Goal: Task Accomplishment & Management: Manage account settings

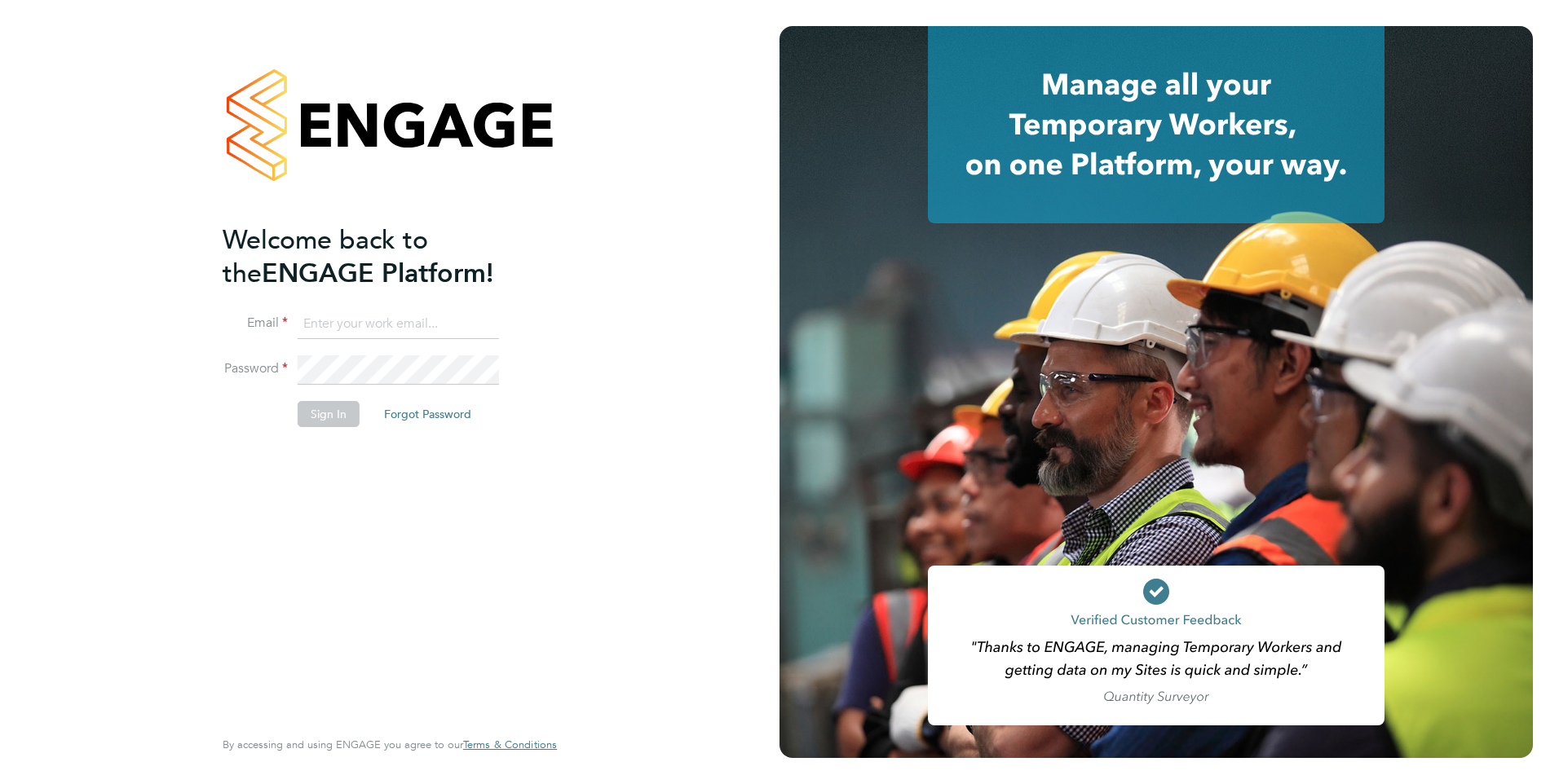
type input "rclarke@frlondon.co.uk"
click at [317, 411] on button "Sign In" at bounding box center [328, 414] width 62 height 26
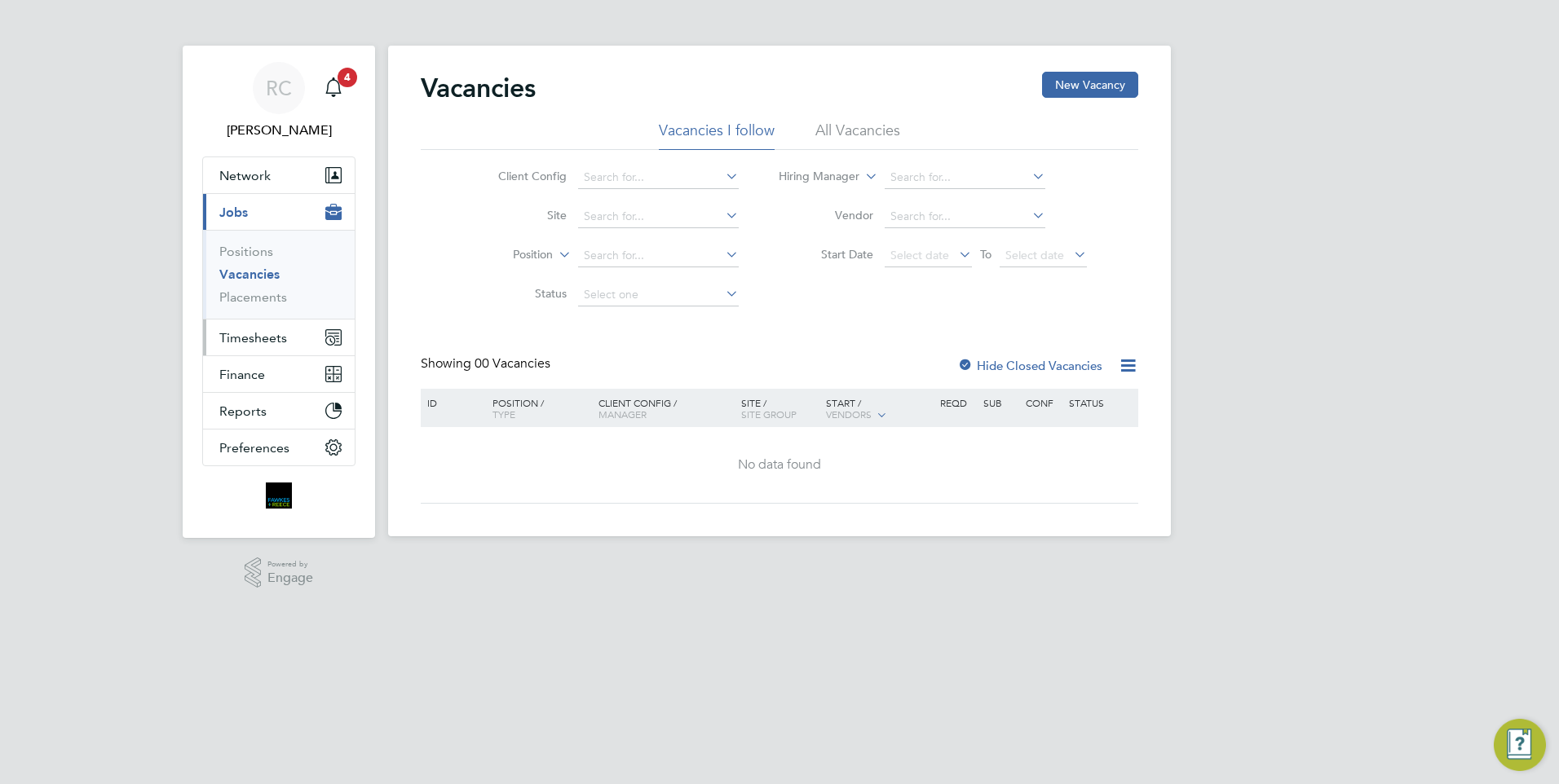
click at [238, 339] on span "Timesheets" at bounding box center [252, 337] width 68 height 15
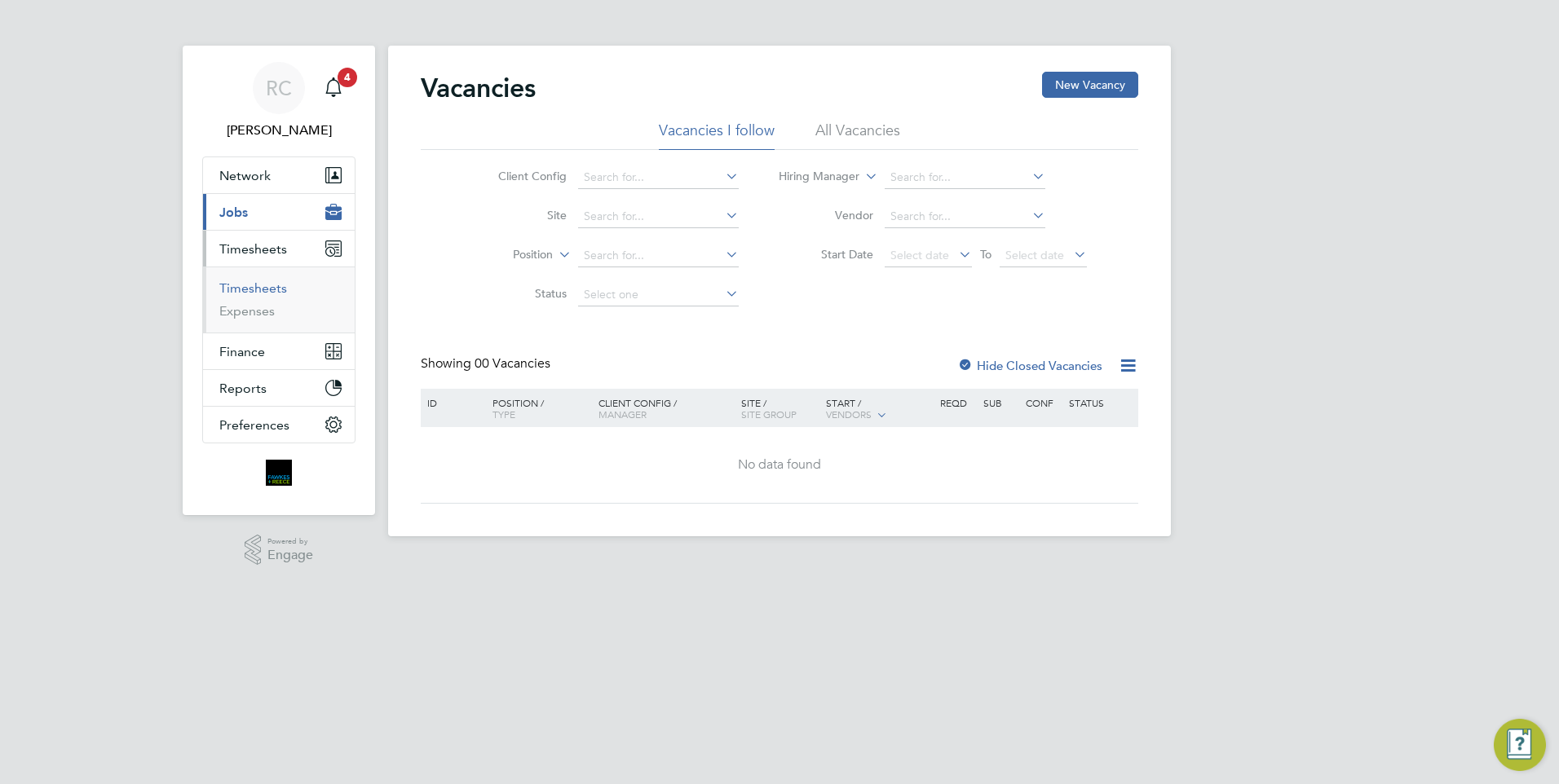
click at [248, 285] on link "Timesheets" at bounding box center [252, 287] width 68 height 15
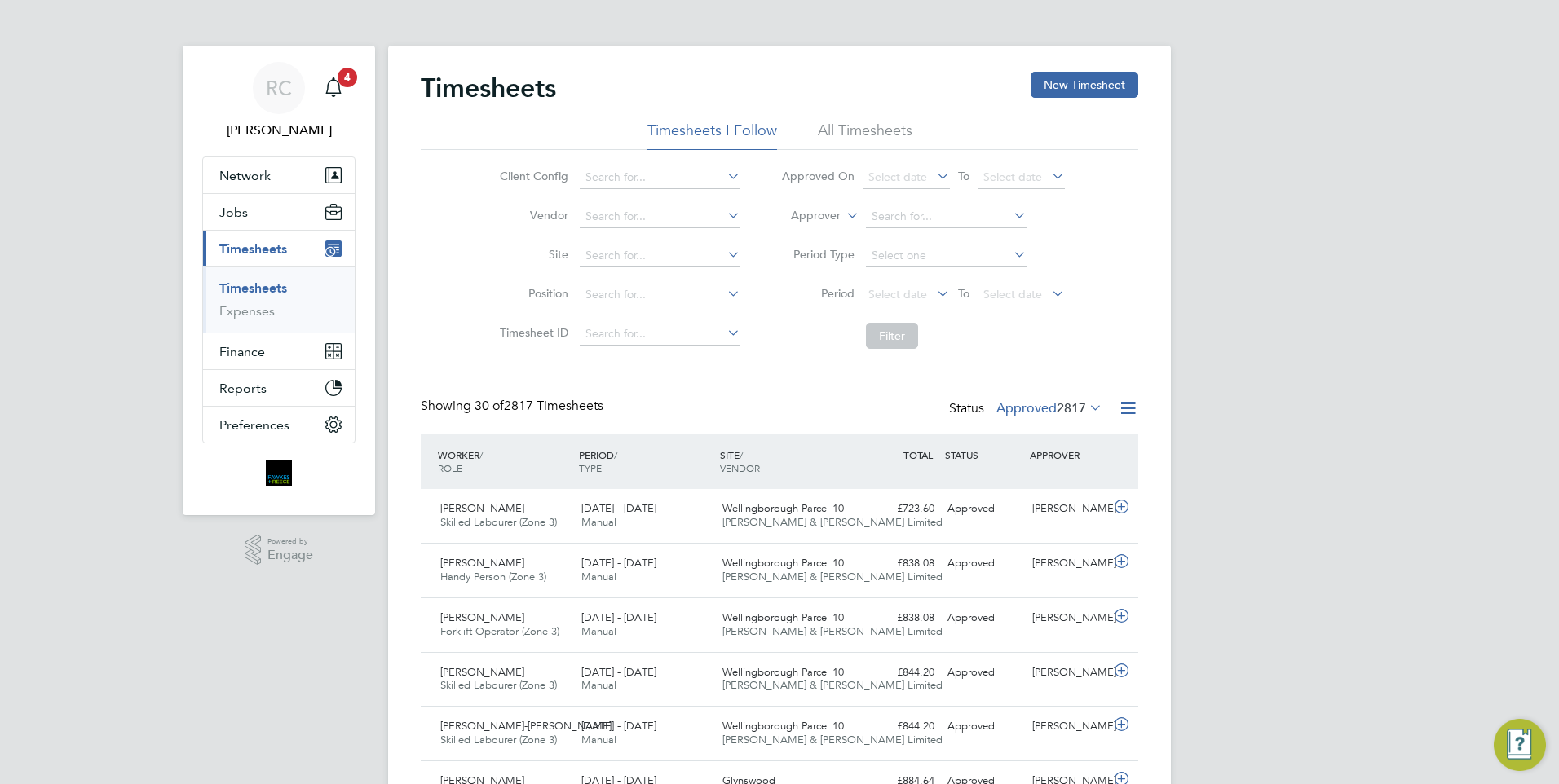
click at [1051, 409] on label "Approved 2817" at bounding box center [1050, 408] width 106 height 16
click at [1037, 481] on li "Submitted" at bounding box center [1027, 483] width 75 height 23
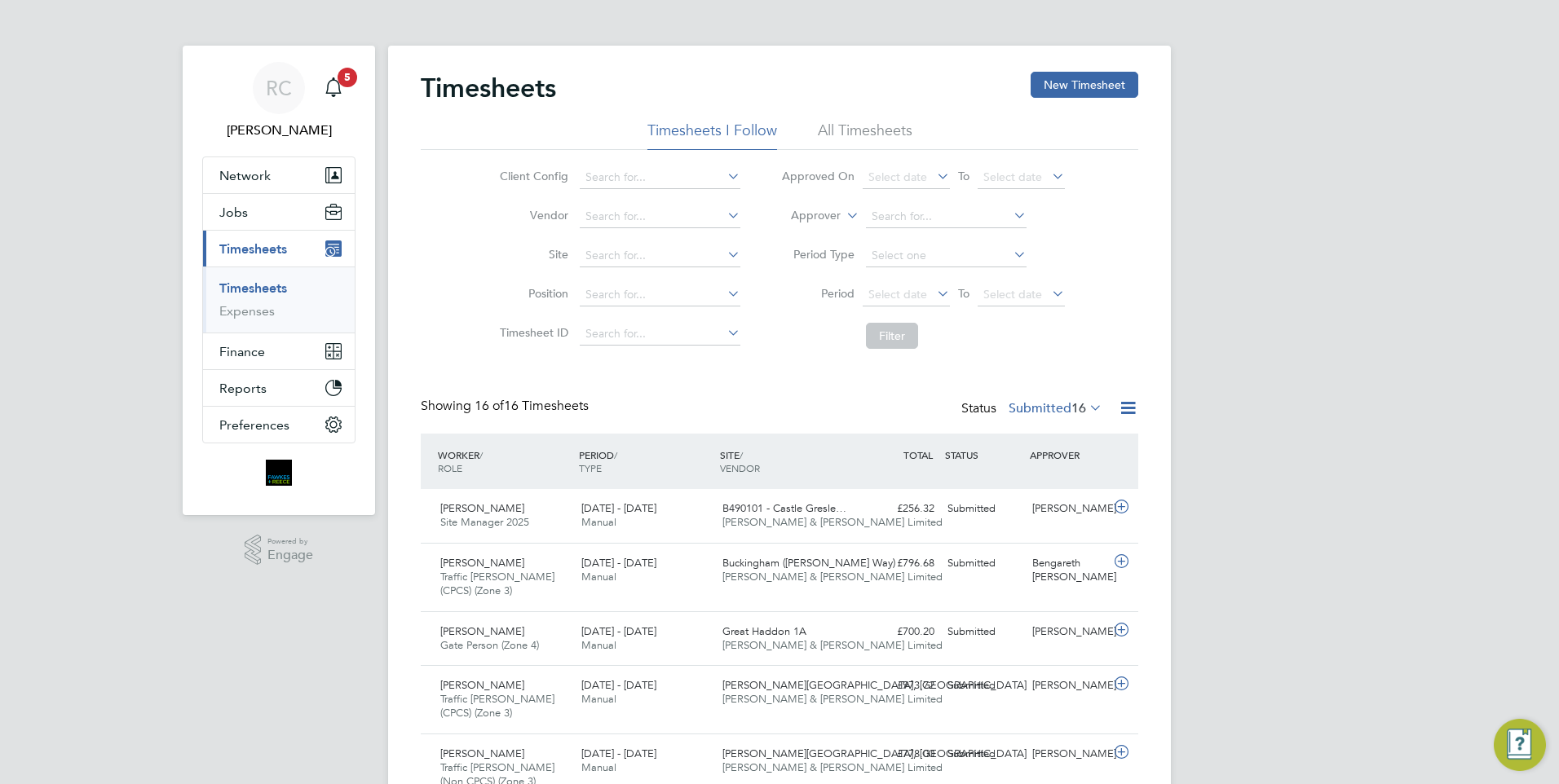
click at [1062, 407] on label "Submitted 16" at bounding box center [1055, 408] width 94 height 16
click at [1033, 500] on li "Approved" at bounding box center [1035, 506] width 75 height 23
